Goal: Information Seeking & Learning: Learn about a topic

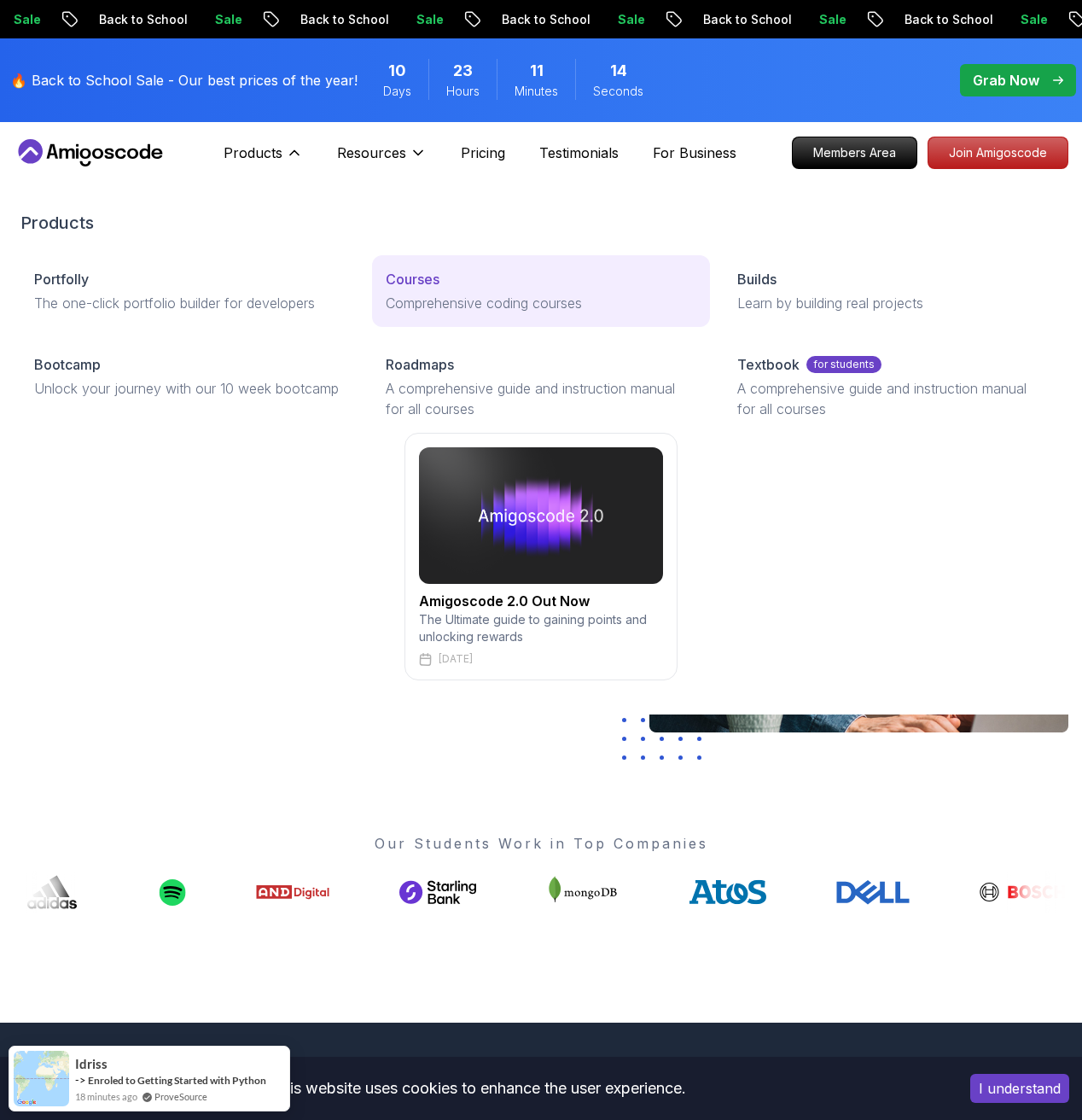
click at [440, 282] on p "Courses" at bounding box center [413, 279] width 54 height 21
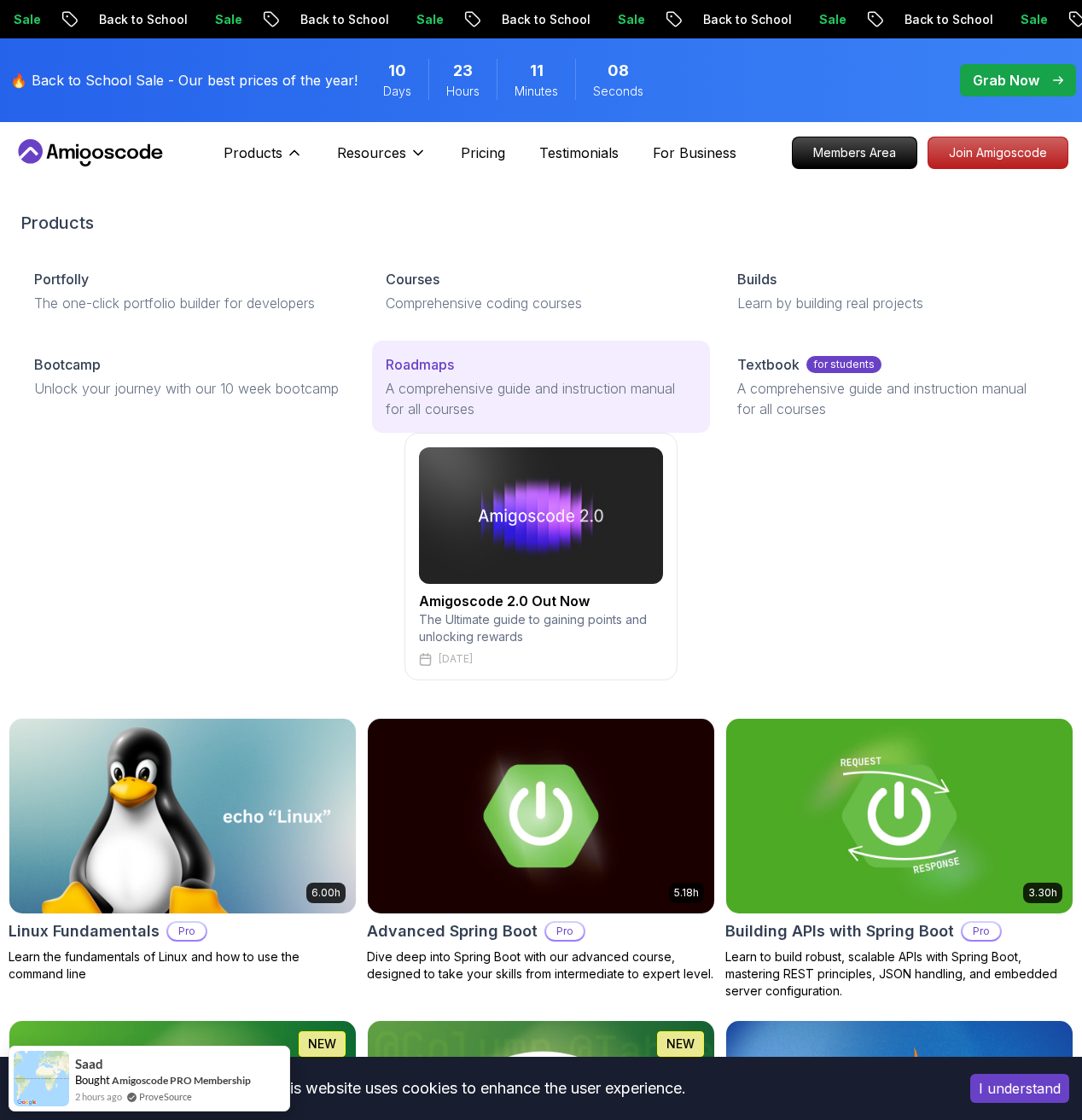
click at [461, 365] on div "Roadmaps" at bounding box center [541, 364] width 311 height 21
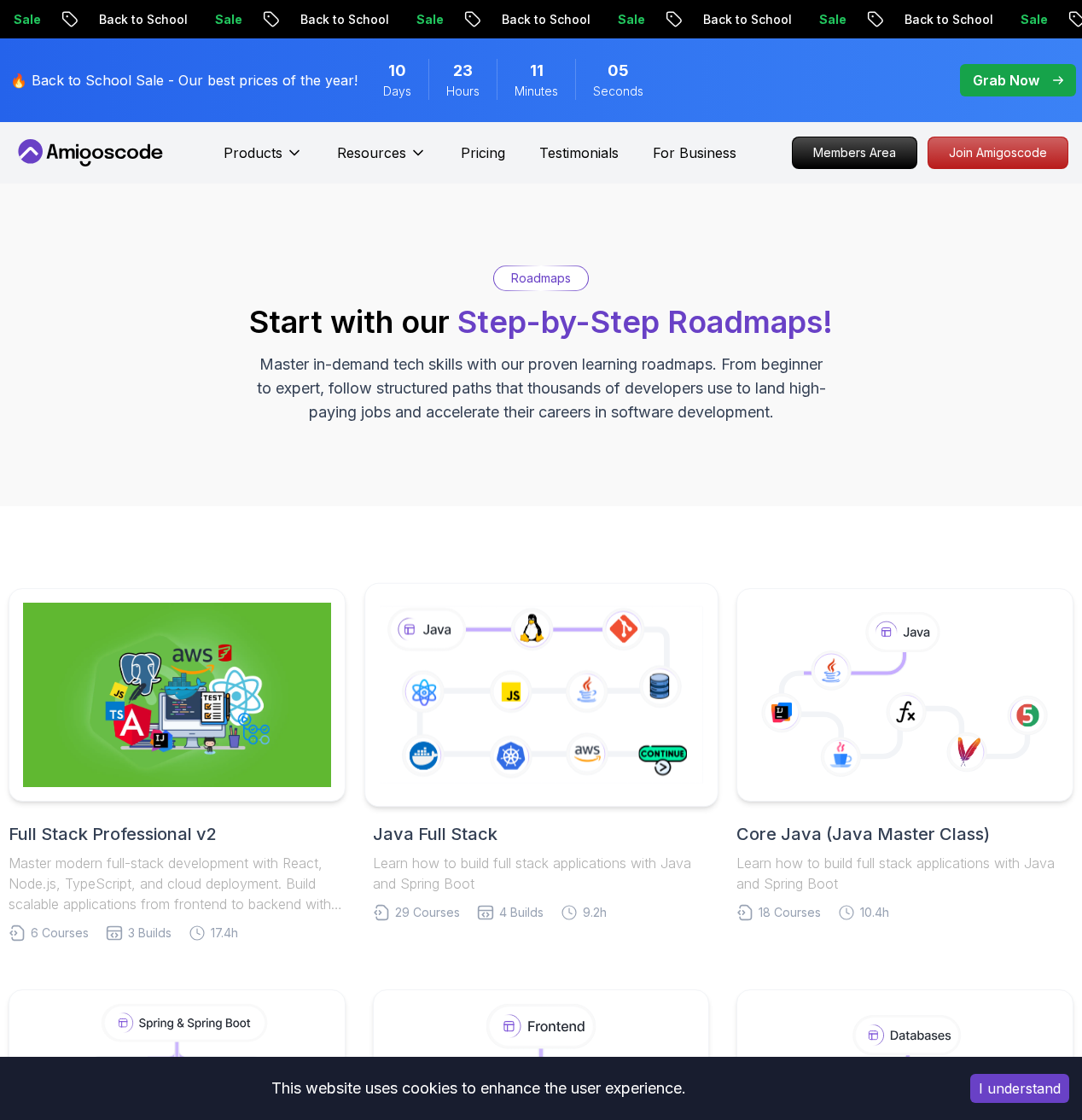
scroll to position [401, 0]
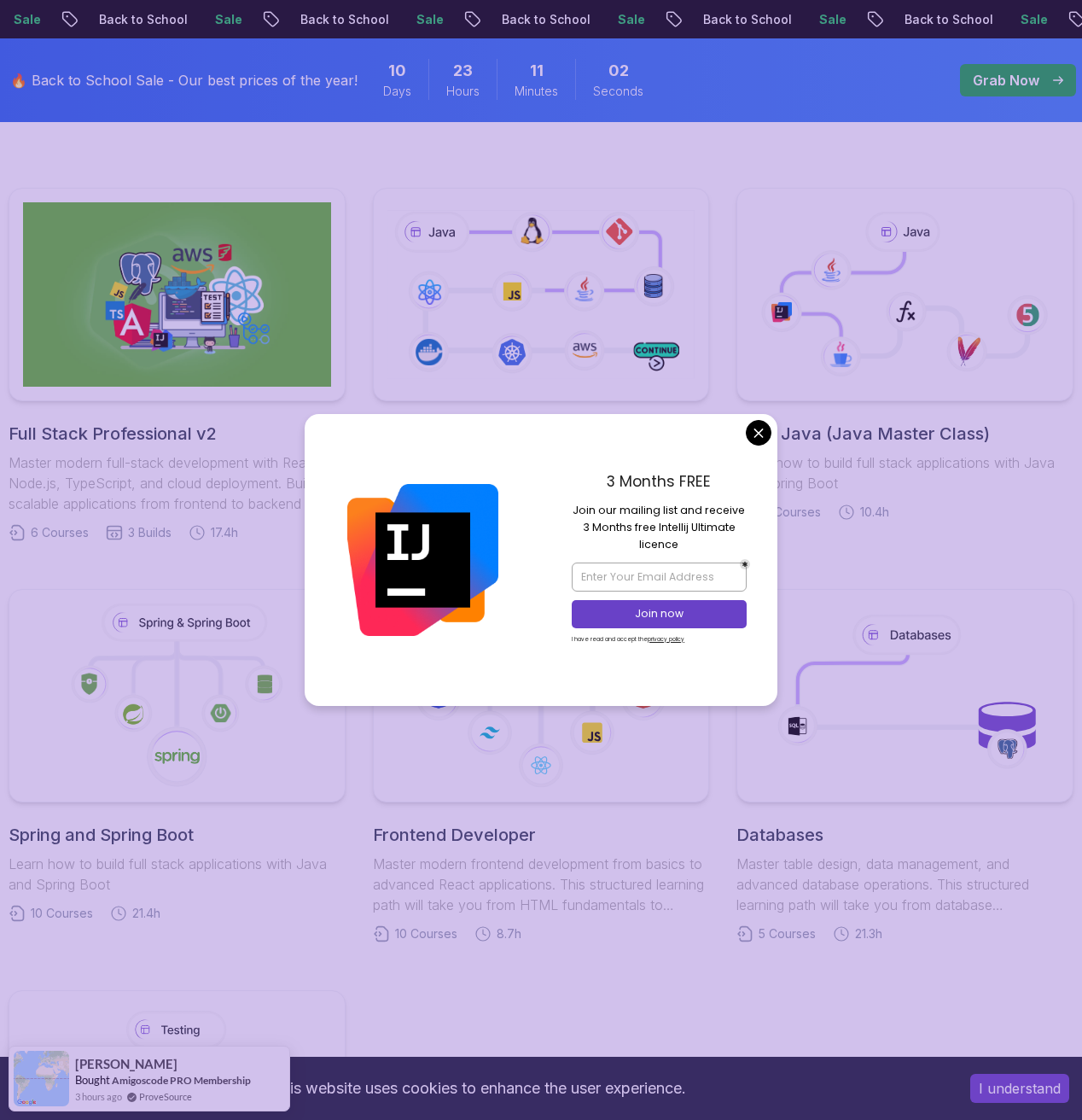
click at [746, 430] on body "Sale Back to School Sale Back to School Sale Back to School Sale Back to School…" at bounding box center [541, 1046] width 1082 height 2893
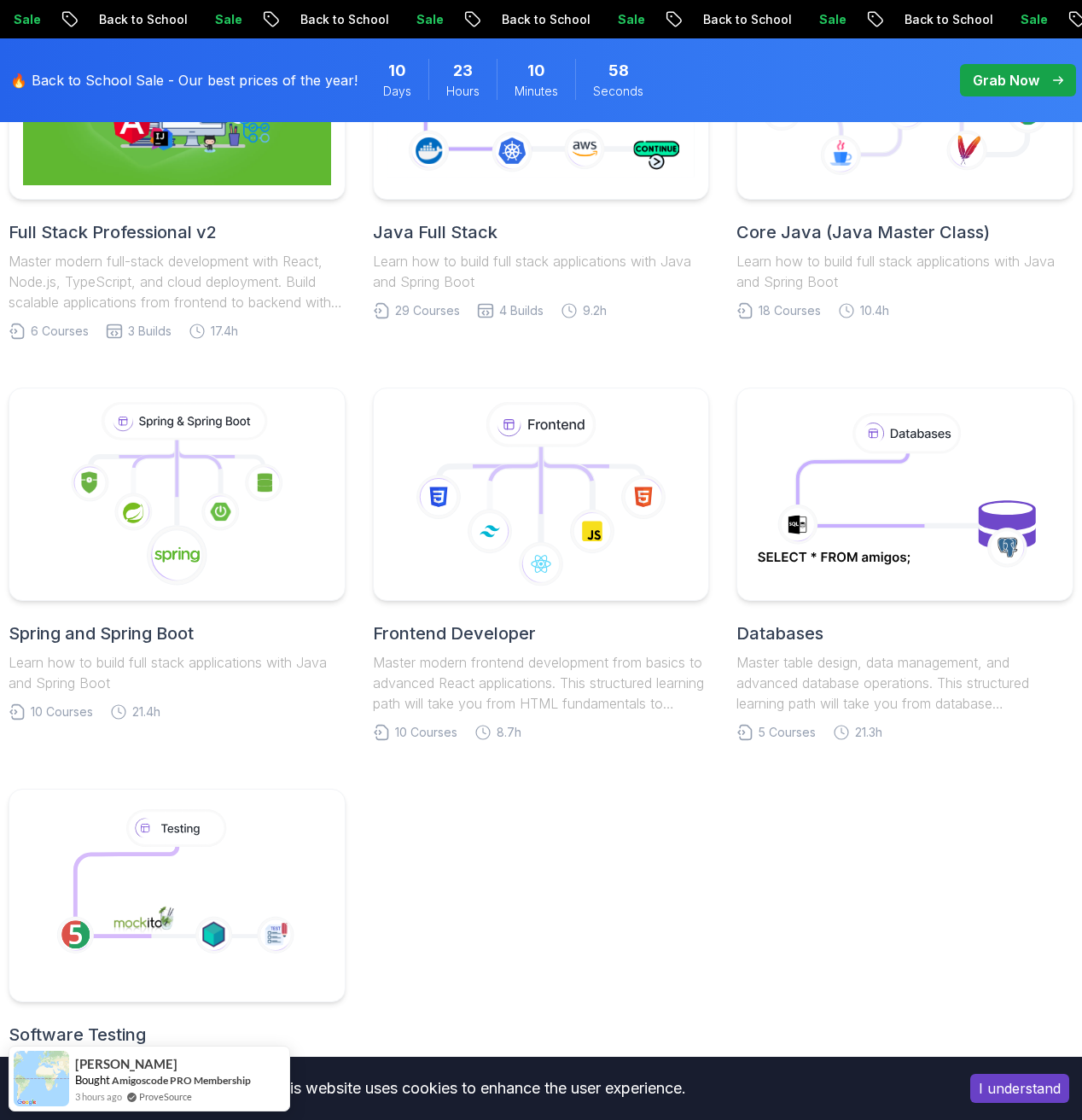
scroll to position [458, 0]
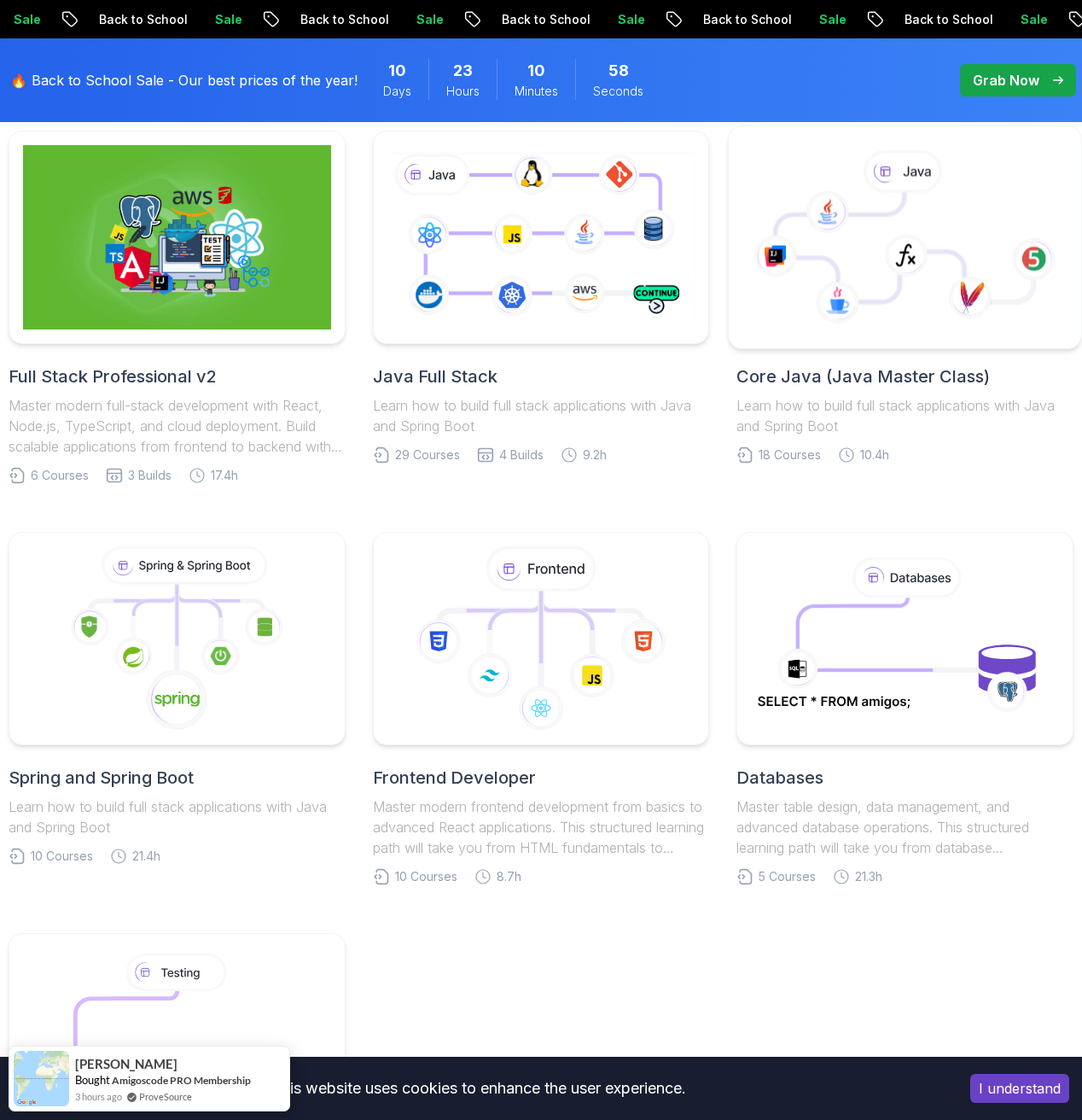
click at [892, 227] on icon at bounding box center [884, 246] width 217 height 109
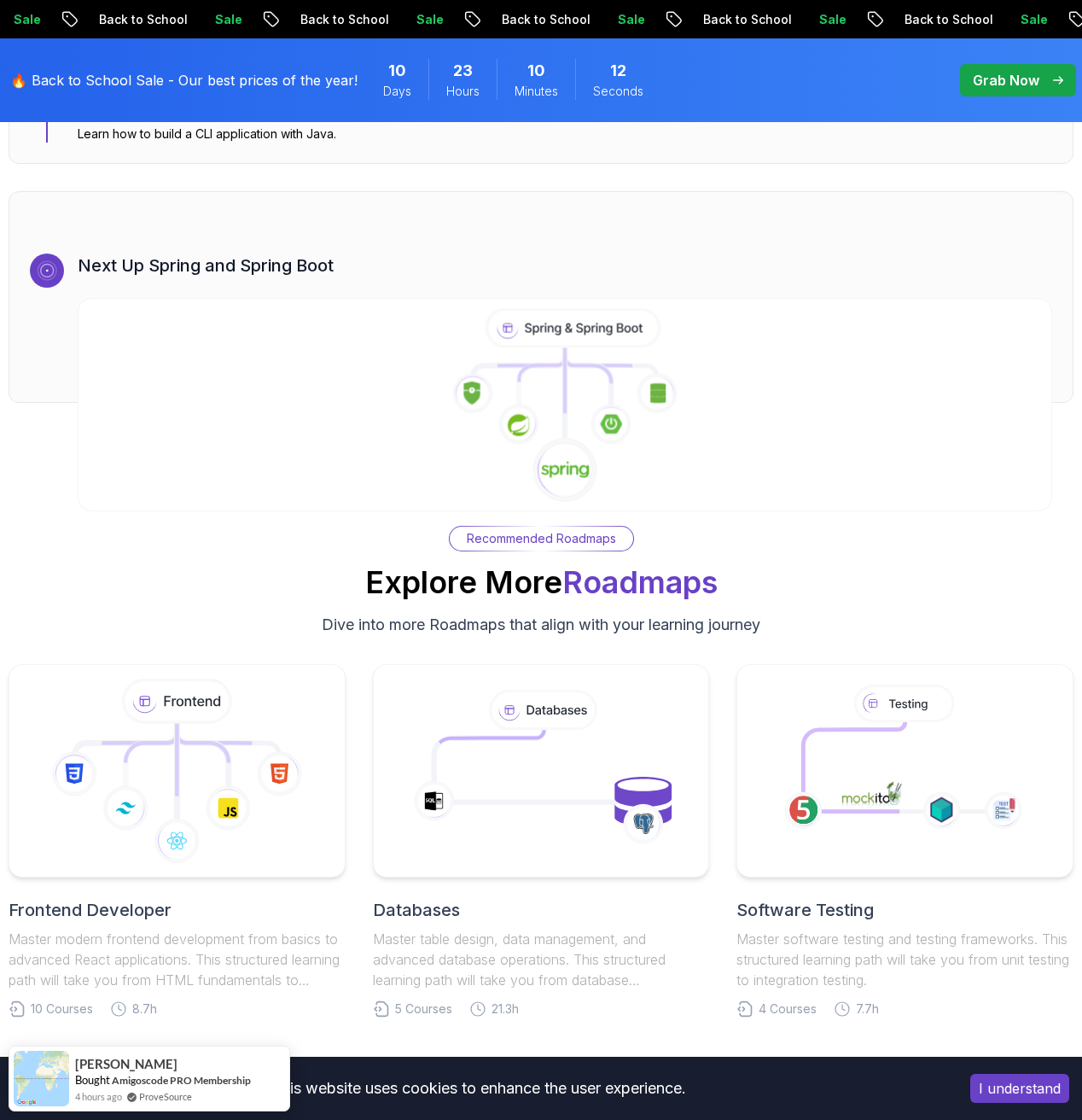
scroll to position [10433, 0]
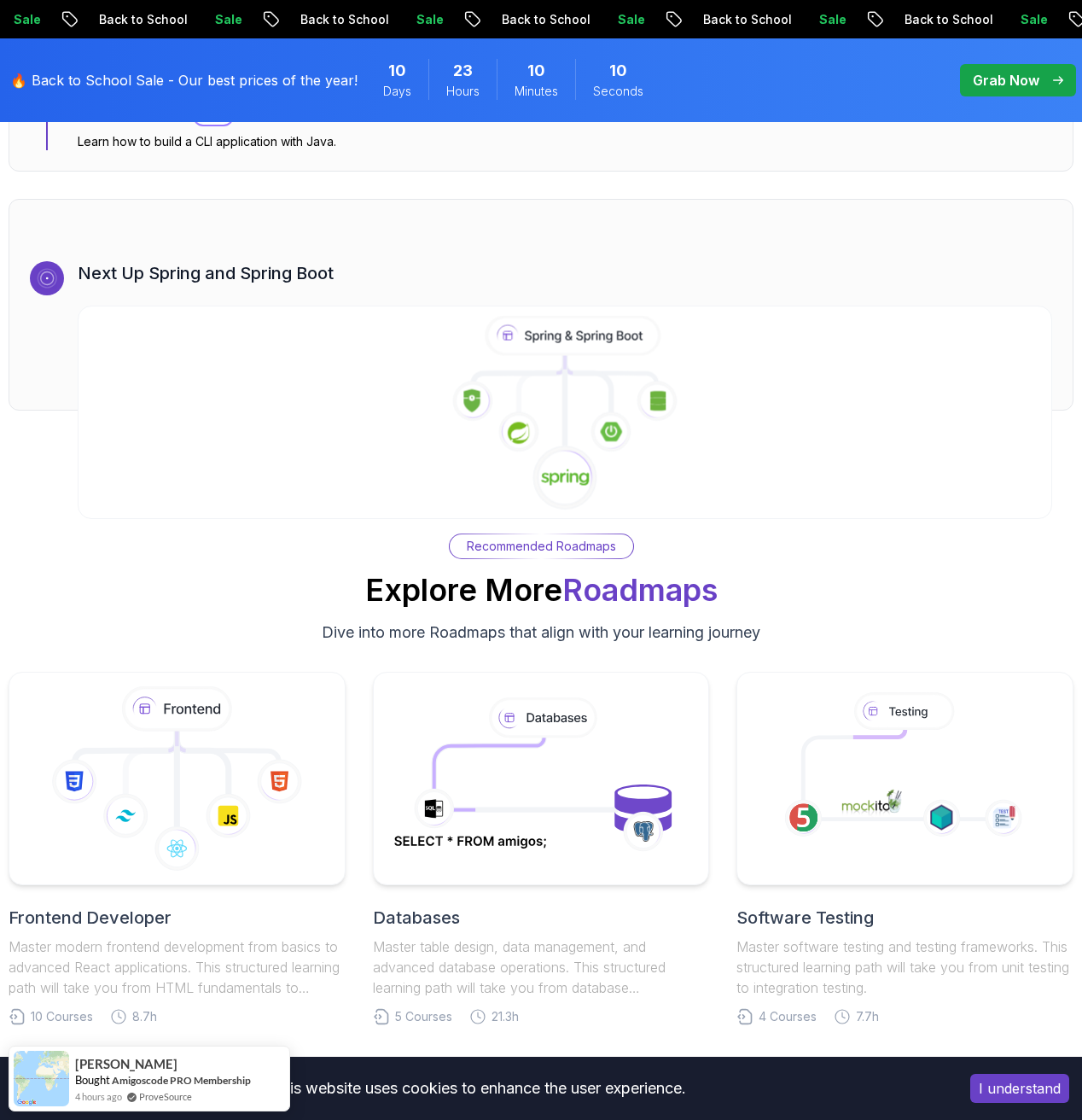
click at [561, 404] on icon at bounding box center [564, 413] width 992 height 195
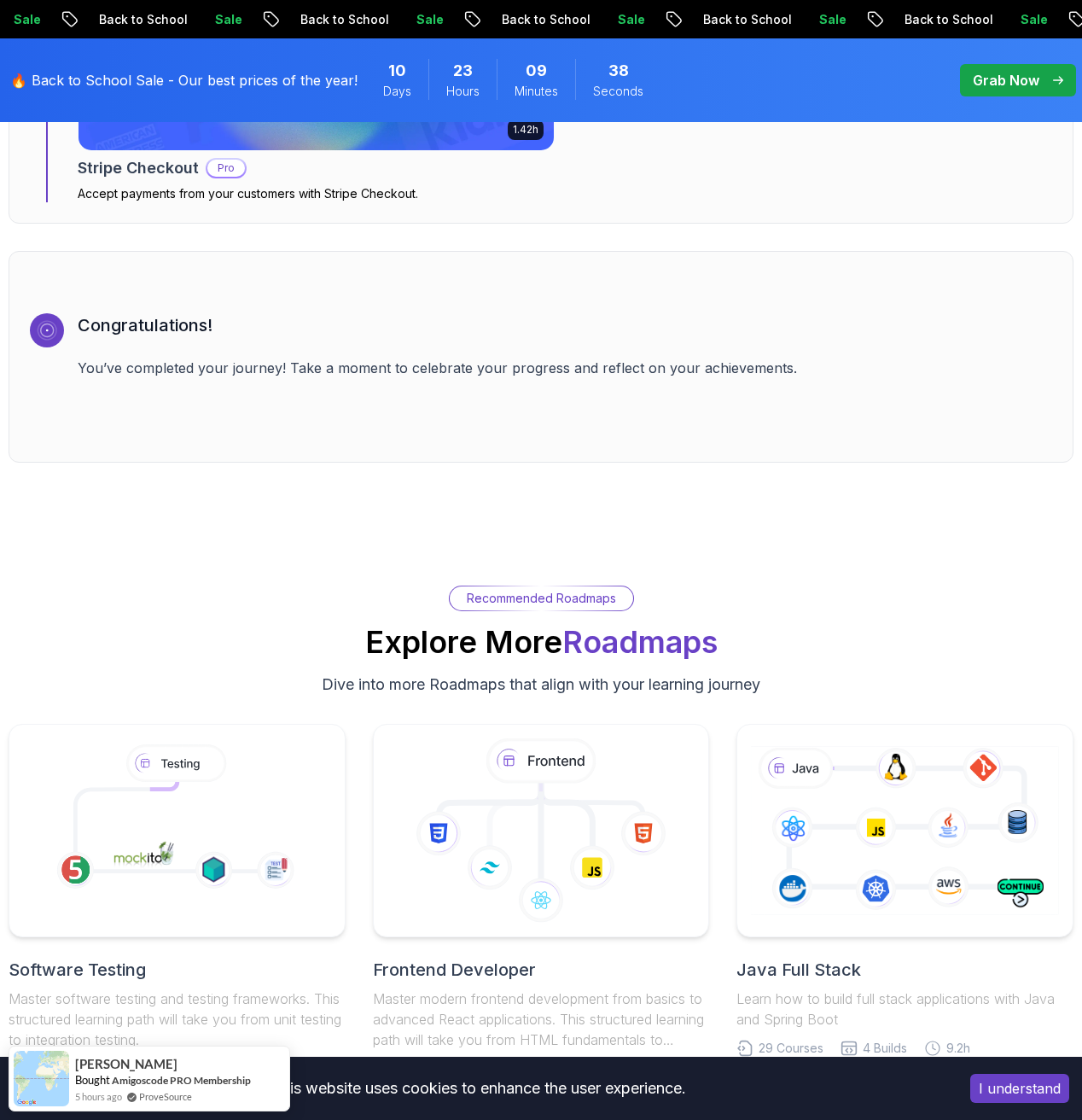
scroll to position [5978, 0]
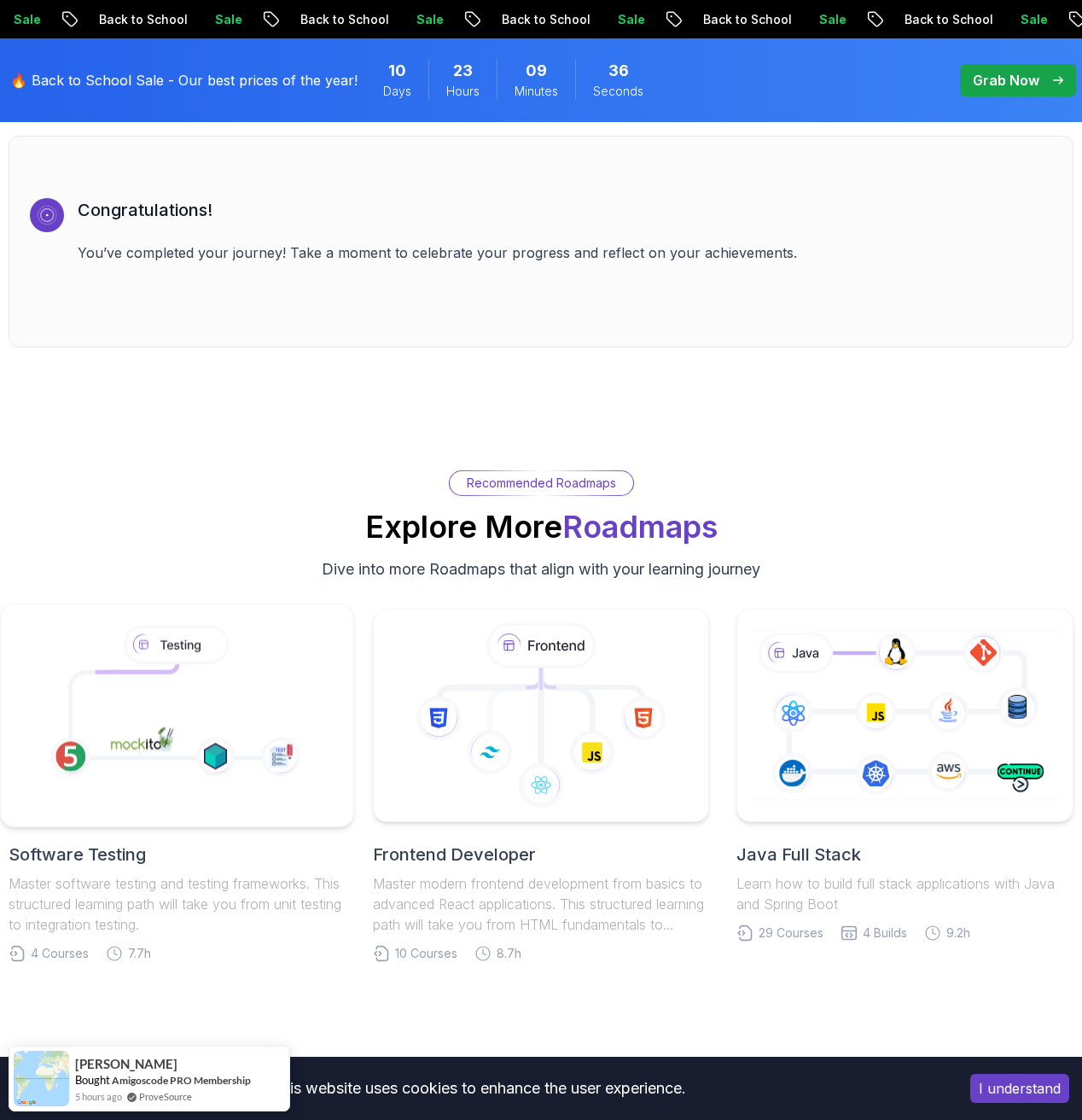
click at [183, 758] on icon at bounding box center [174, 711] width 209 height 94
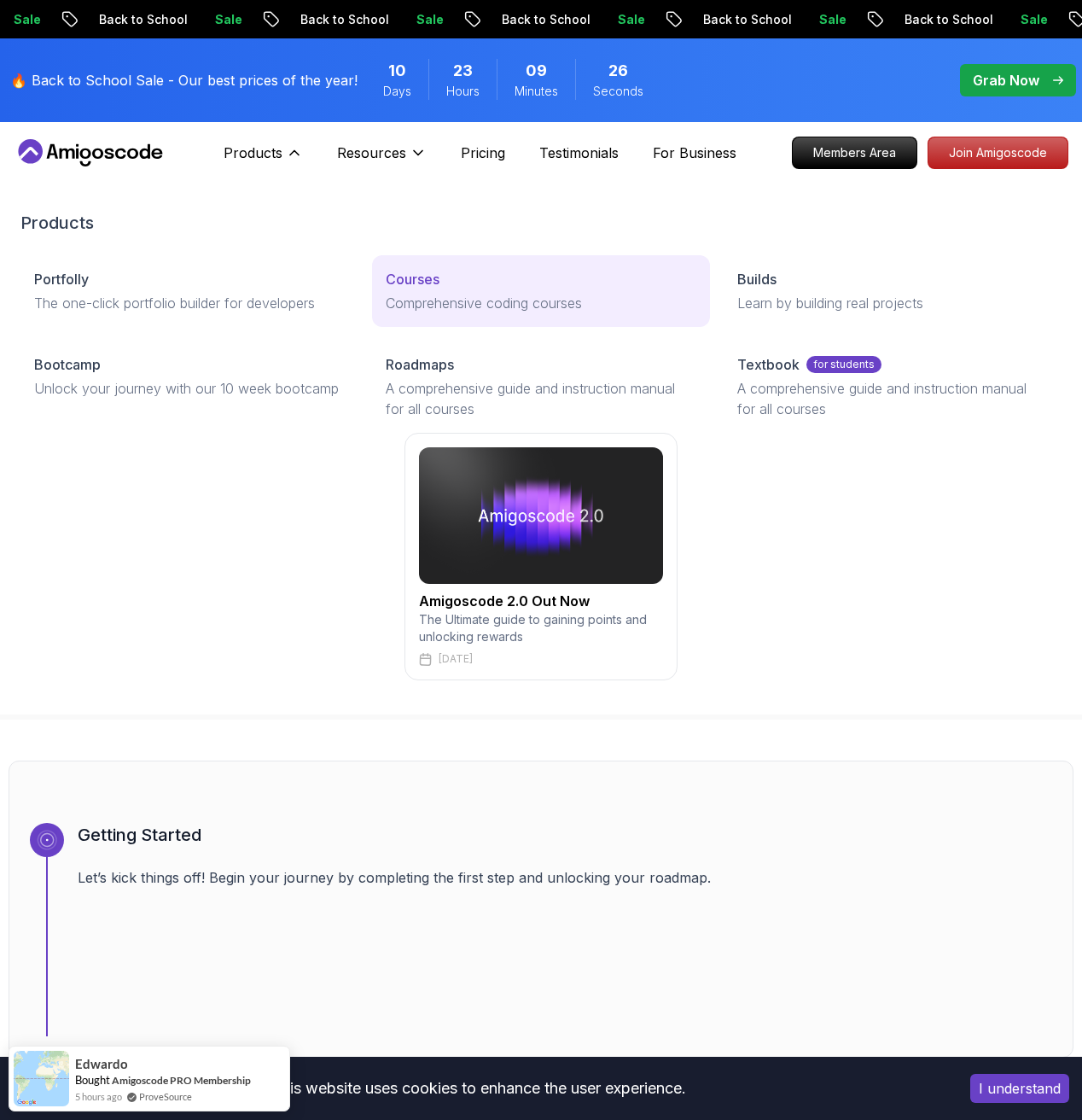
click at [446, 296] on p "Comprehensive coding courses" at bounding box center [541, 303] width 311 height 21
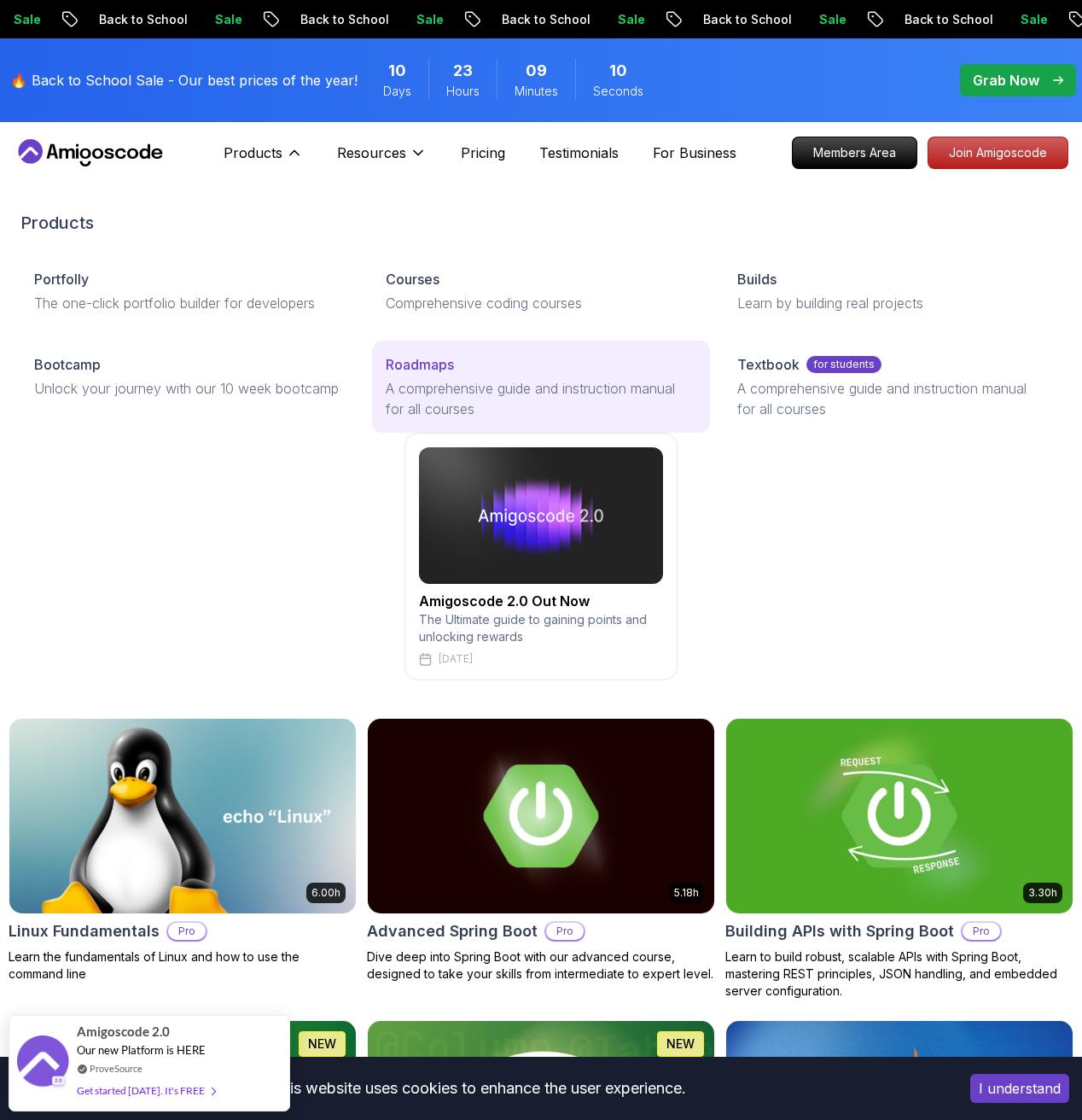
click at [483, 391] on p "A comprehensive guide and instruction manual for all courses" at bounding box center [541, 399] width 311 height 41
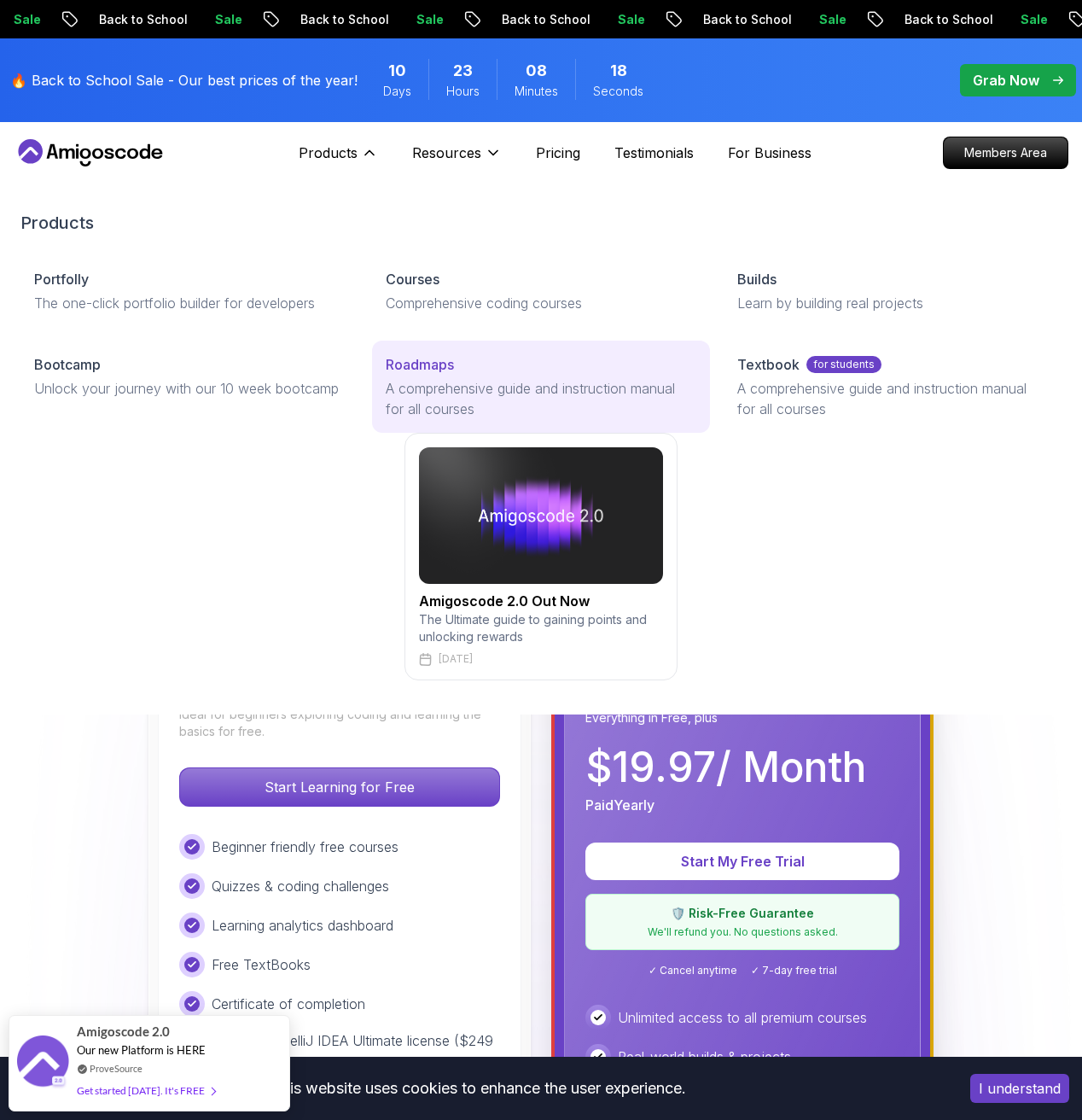
click at [440, 376] on link "Roadmaps A comprehensive guide and instruction manual for all courses" at bounding box center [540, 386] width 338 height 92
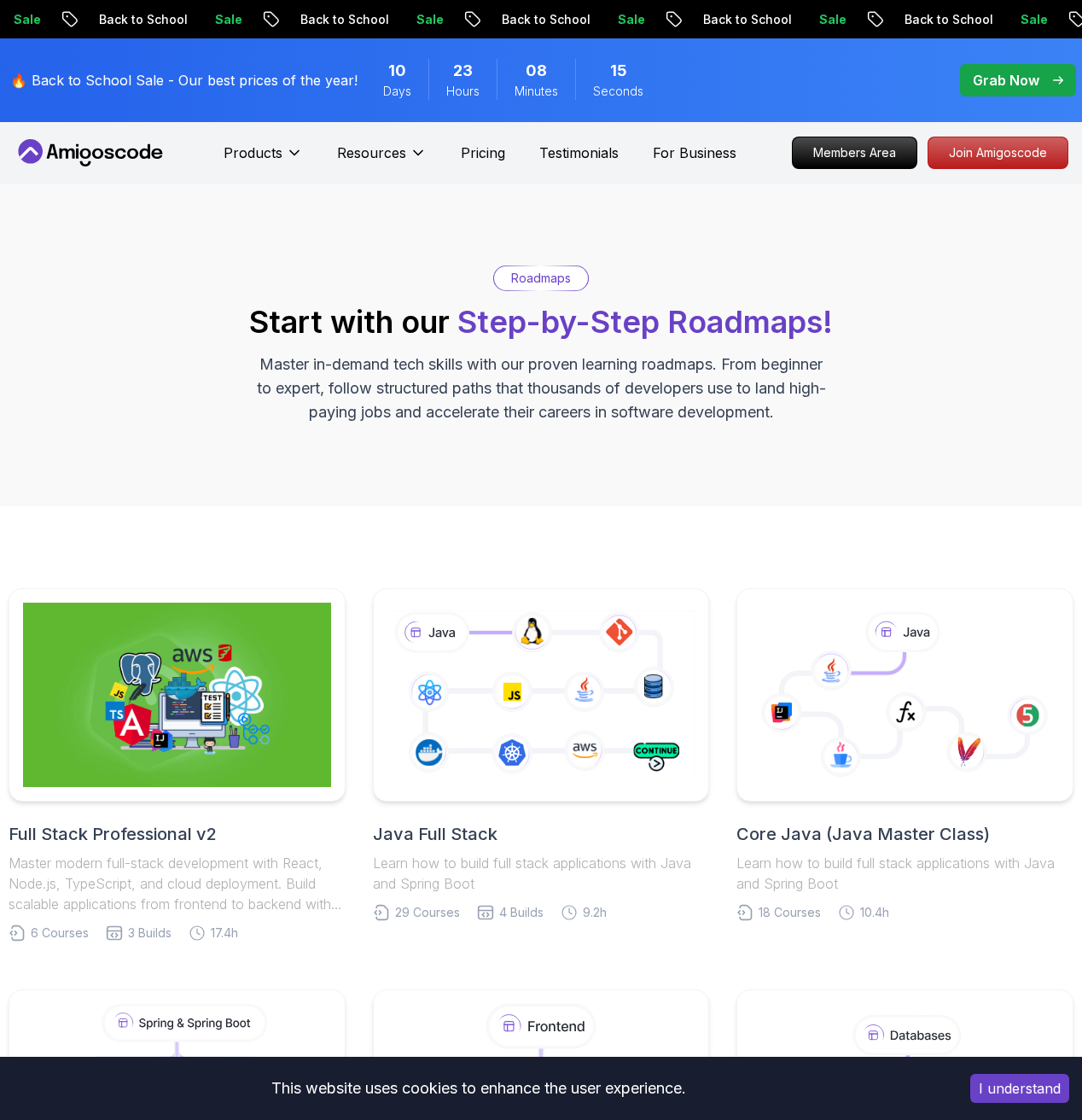
scroll to position [207, 0]
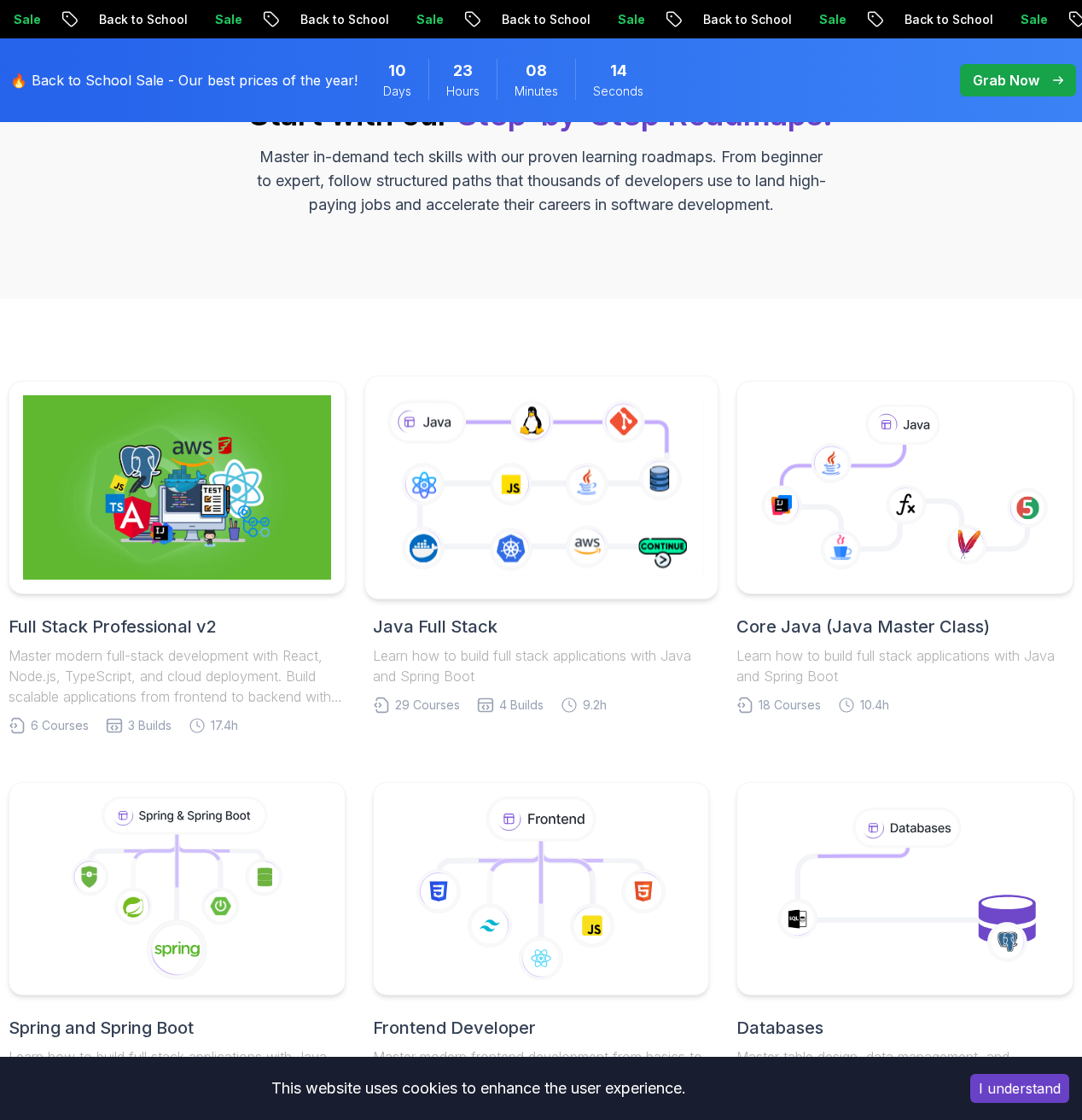
click at [497, 548] on icon at bounding box center [540, 487] width 331 height 184
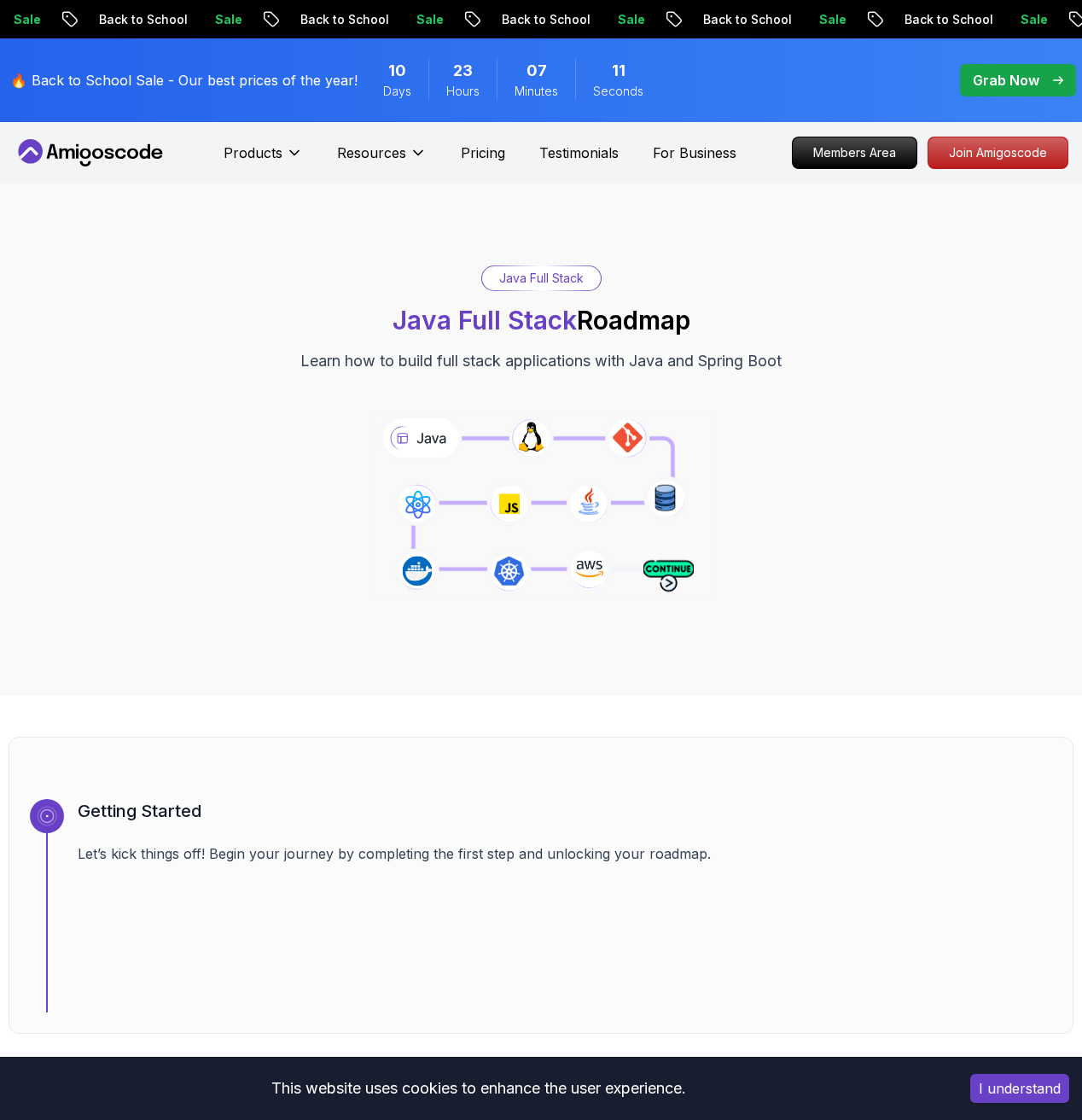
click at [1014, 76] on p "Grab Now" at bounding box center [1006, 80] width 66 height 21
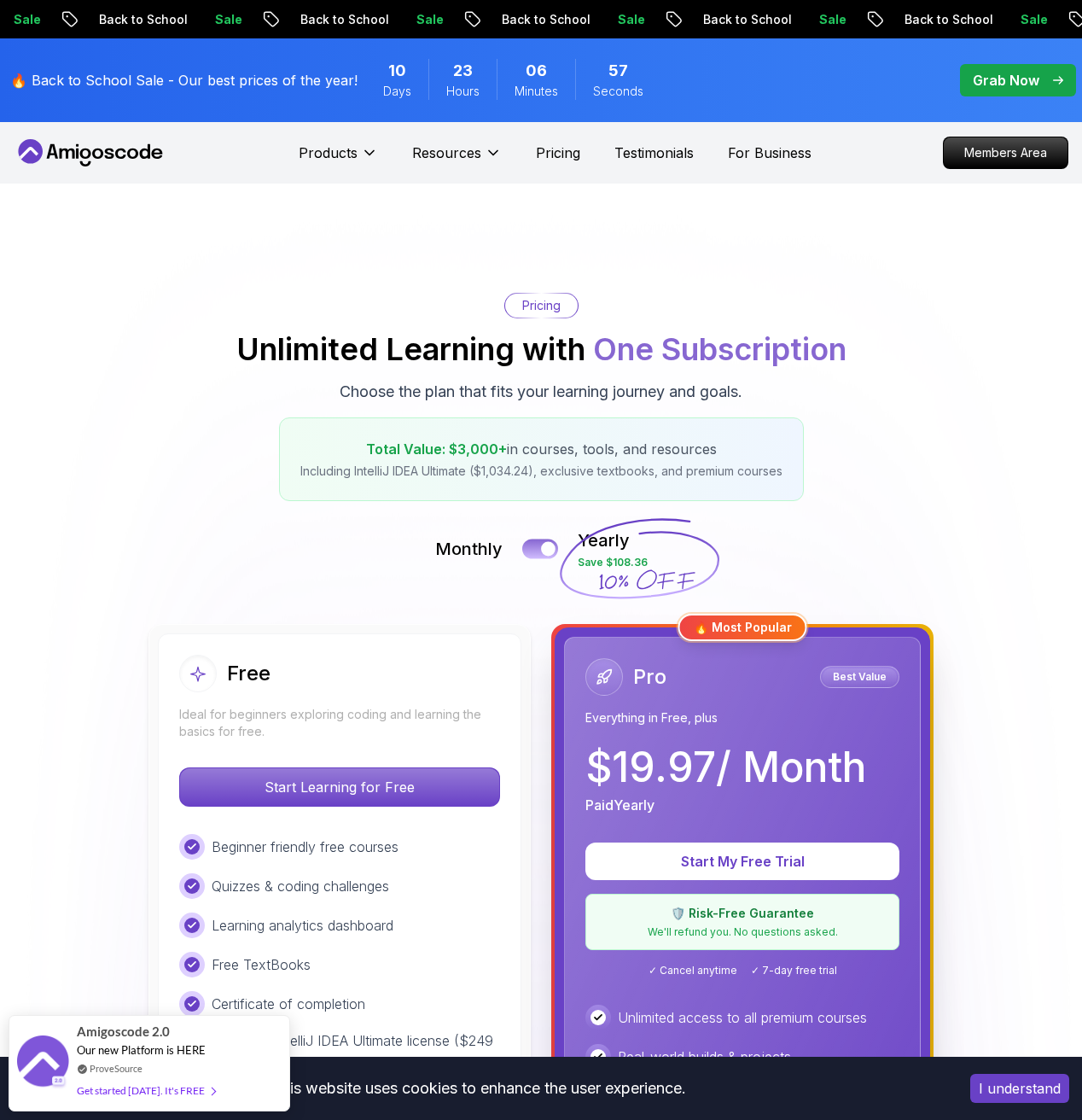
click at [531, 547] on button at bounding box center [540, 548] width 36 height 20
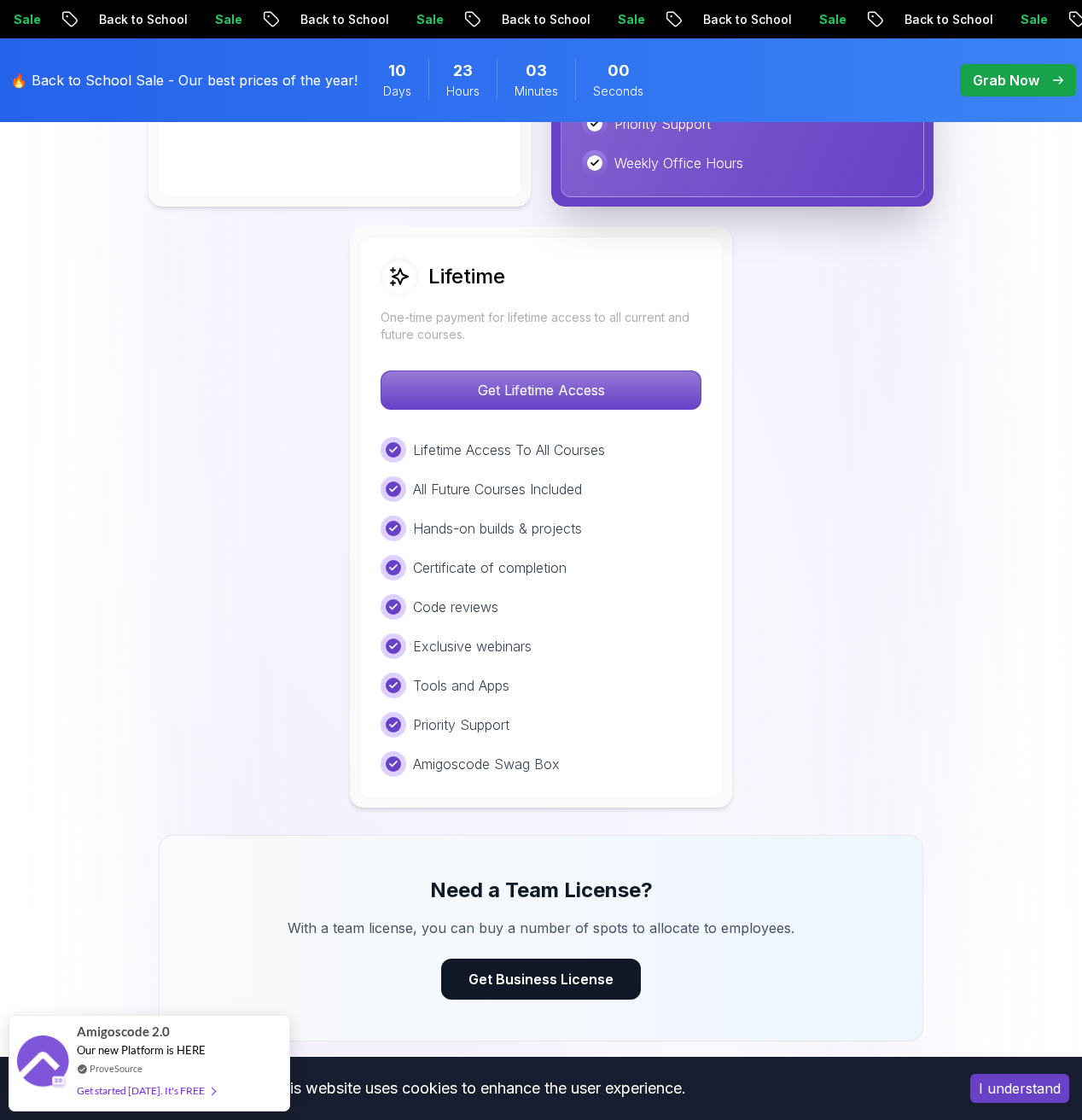
scroll to position [1220, 0]
